Goal: Find specific page/section: Find specific page/section

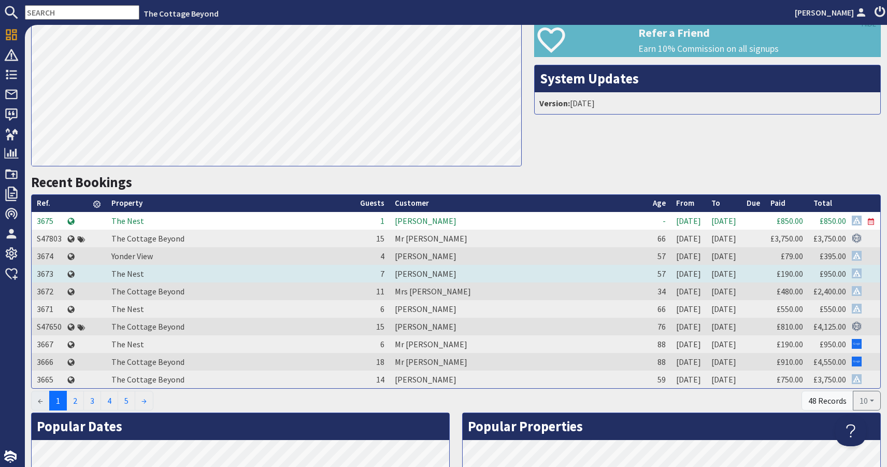
scroll to position [255, 0]
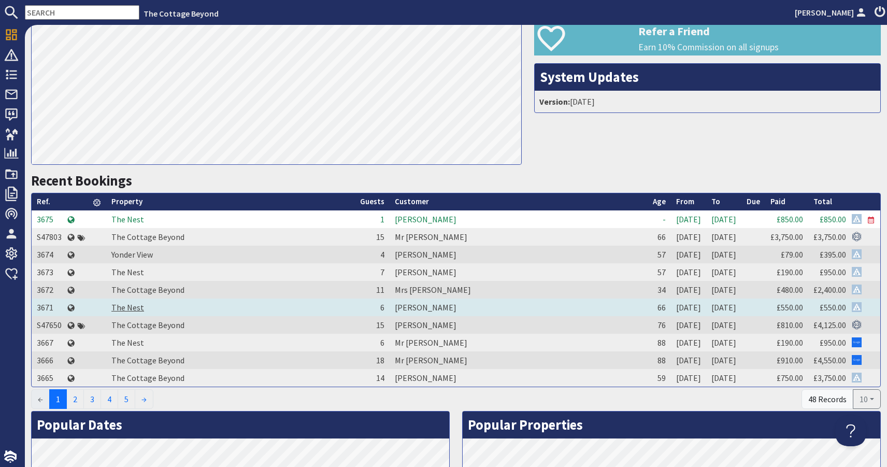
click at [128, 308] on link "The Nest" at bounding box center [127, 307] width 33 height 10
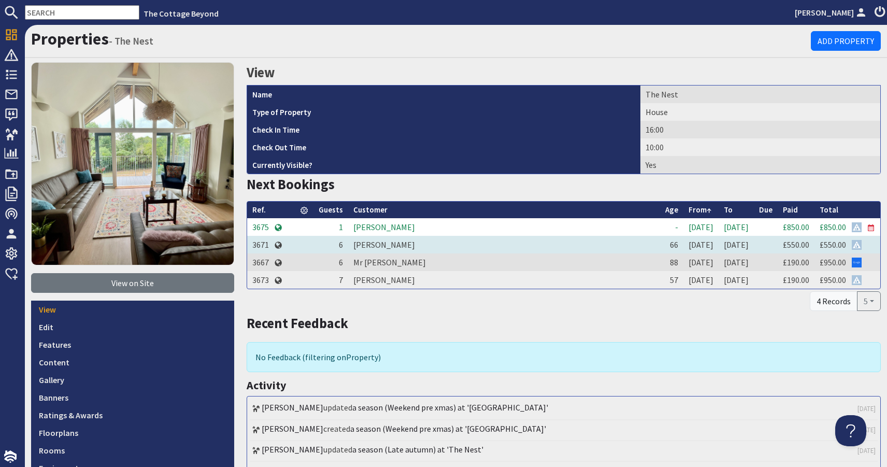
click at [261, 241] on td "3671" at bounding box center [260, 245] width 27 height 18
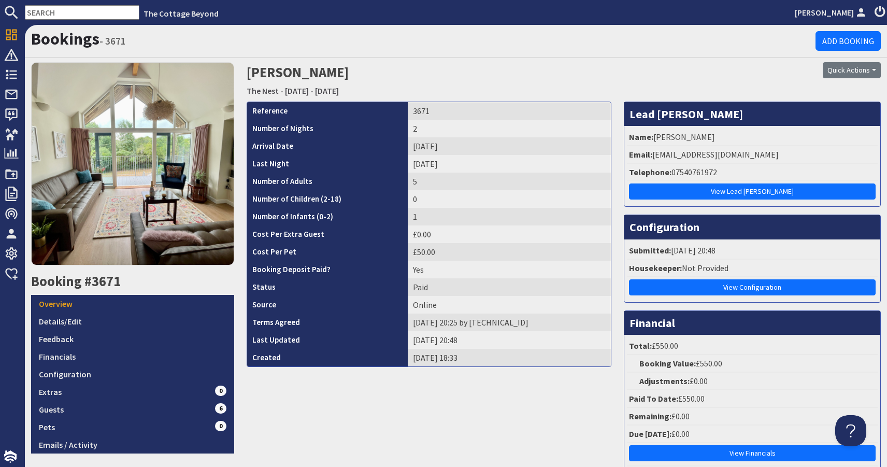
click at [82, 9] on input "text" at bounding box center [82, 12] width 114 height 15
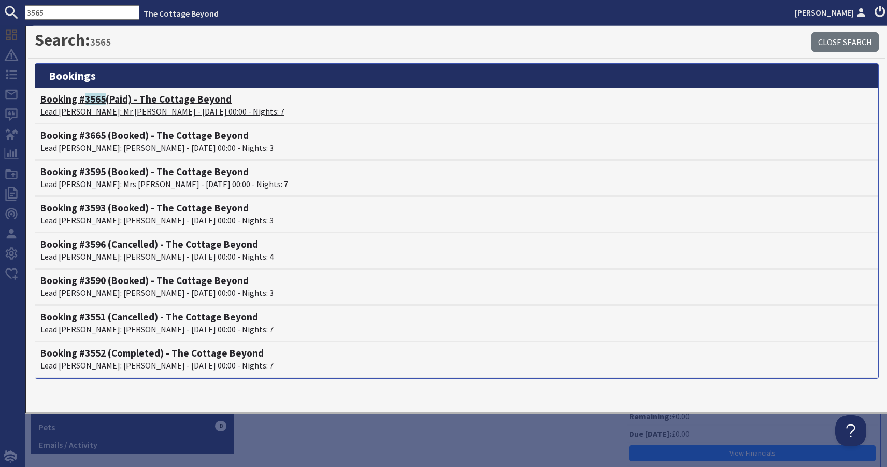
type input "3565"
click at [80, 107] on p "Lead [PERSON_NAME]: Mr [PERSON_NAME] - [DATE] 00:00 - Nights: 7" at bounding box center [456, 111] width 832 height 12
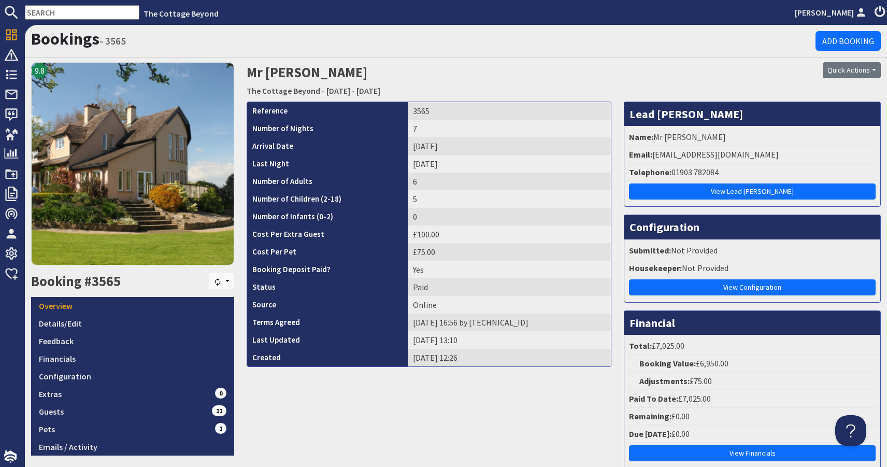
click at [45, 12] on input "text" at bounding box center [82, 12] width 114 height 15
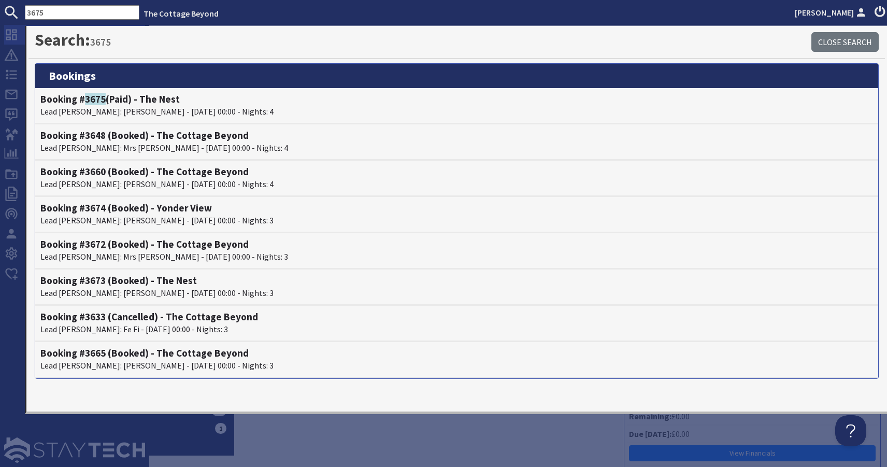
type input "3675"
click at [13, 37] on use at bounding box center [11, 35] width 11 height 11
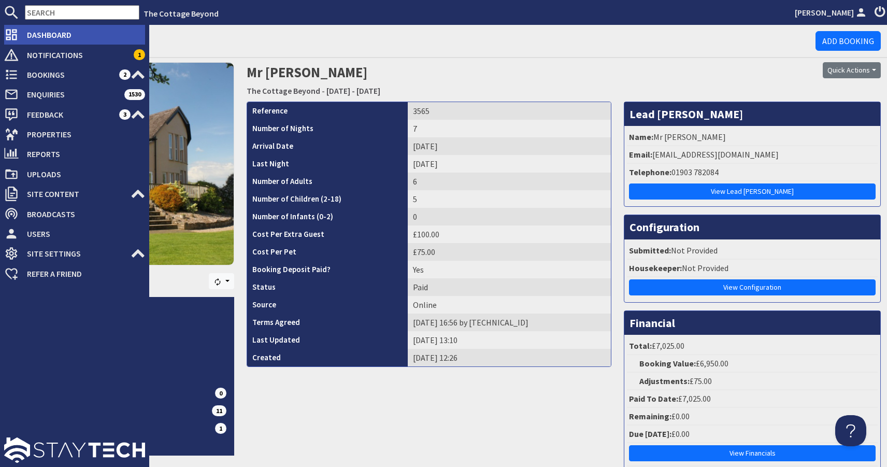
click at [44, 33] on span "Dashboard" at bounding box center [82, 34] width 126 height 17
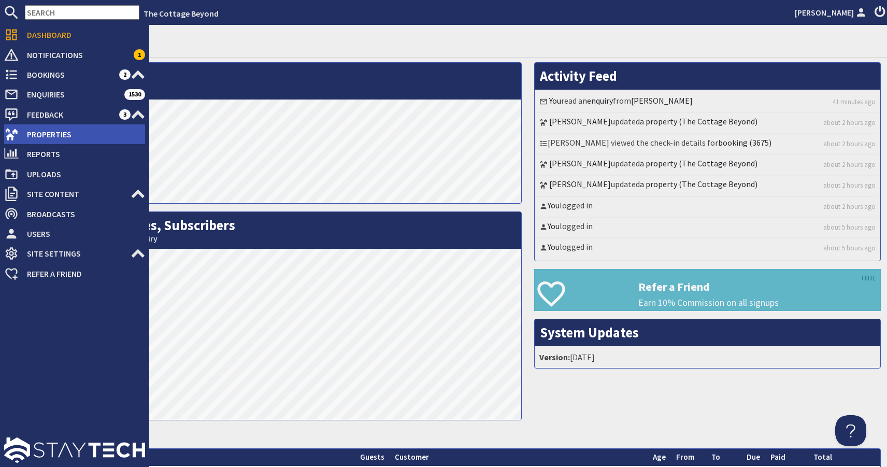
click at [38, 128] on span "Properties" at bounding box center [82, 134] width 126 height 17
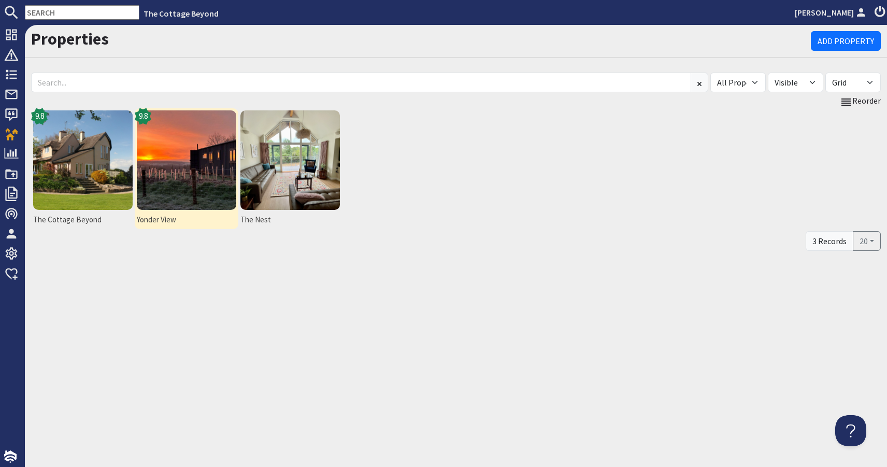
click at [170, 171] on img at bounding box center [186, 159] width 99 height 99
